Goal: Ask a question

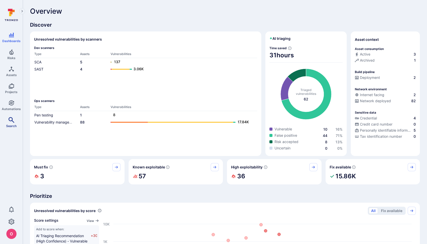
click at [12, 122] on icon "Search" at bounding box center [11, 120] width 6 height 6
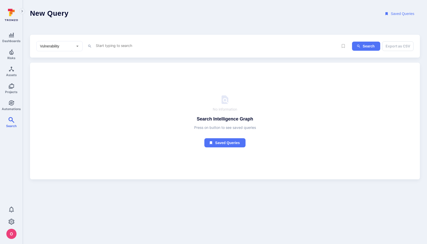
click at [65, 45] on input "Vulnerability" at bounding box center [56, 46] width 34 height 5
click at [111, 130] on div "No information Search Intelligence Graph Press on button to see saved queries S…" at bounding box center [222, 119] width 381 height 57
click at [51, 53] on div "Vulnerability ​ x Search Export as CSV" at bounding box center [225, 46] width 390 height 23
click at [51, 50] on div "Vulnerability ​" at bounding box center [59, 46] width 46 height 10
click at [116, 81] on div "No information Search Intelligence Graph Press on button to see saved queries S…" at bounding box center [225, 121] width 390 height 117
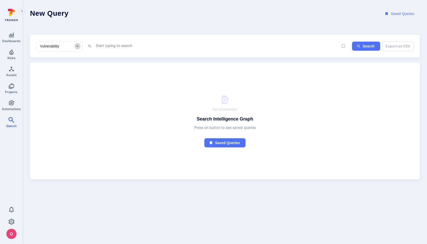
click at [78, 46] on icon "Open" at bounding box center [77, 45] width 5 height 5
